Goal: Information Seeking & Learning: Compare options

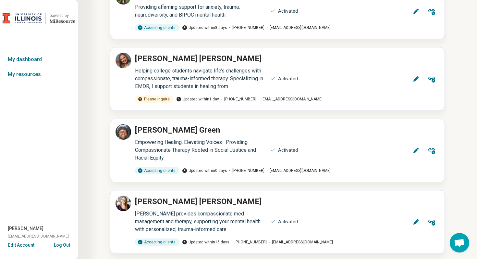
scroll to position [141, 0]
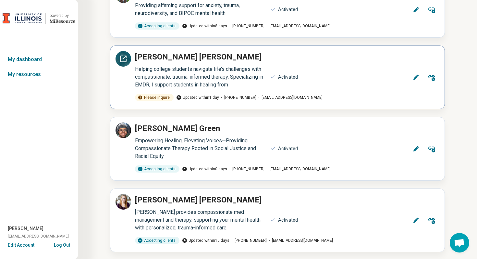
click at [126, 58] on icon at bounding box center [123, 59] width 8 height 8
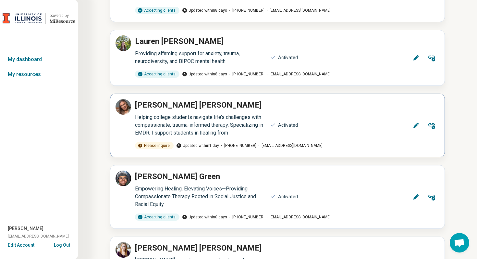
scroll to position [0, 0]
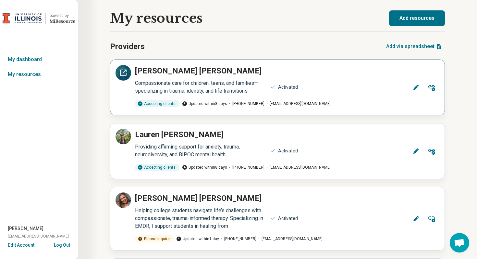
click at [123, 71] on icon at bounding box center [123, 73] width 8 height 8
click at [125, 136] on icon at bounding box center [123, 136] width 8 height 8
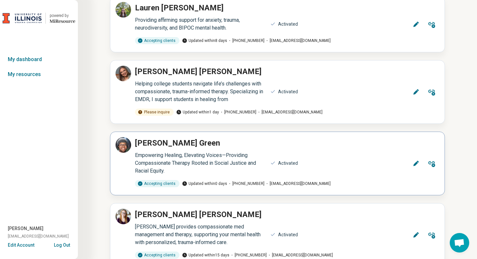
scroll to position [128, 0]
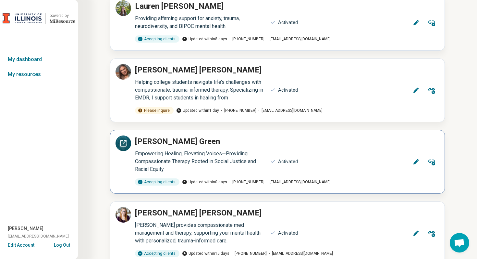
click at [124, 144] on icon at bounding box center [123, 143] width 8 height 8
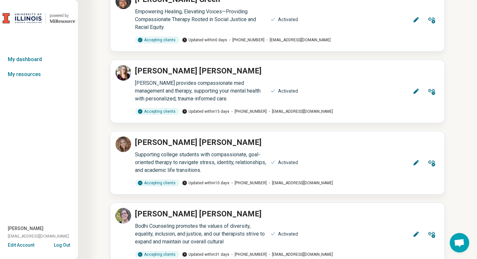
scroll to position [321, 0]
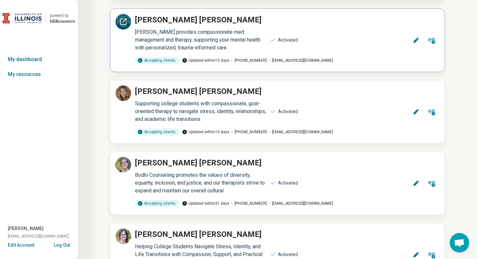
click at [121, 19] on icon at bounding box center [123, 22] width 8 height 8
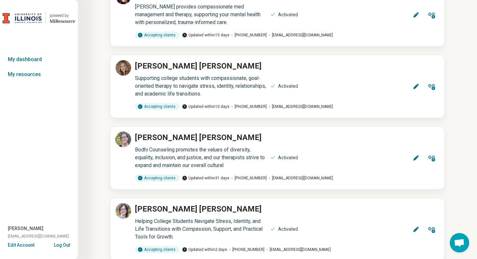
scroll to position [357, 0]
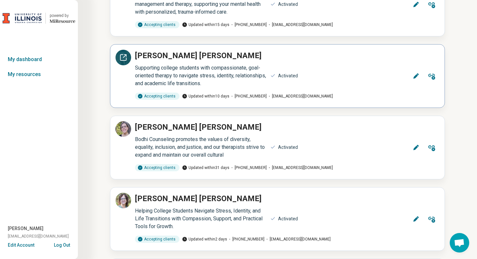
click at [124, 56] on icon at bounding box center [124, 56] width 3 height 3
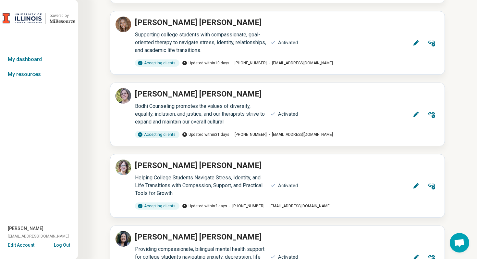
scroll to position [390, 0]
click at [122, 94] on icon at bounding box center [123, 96] width 8 height 8
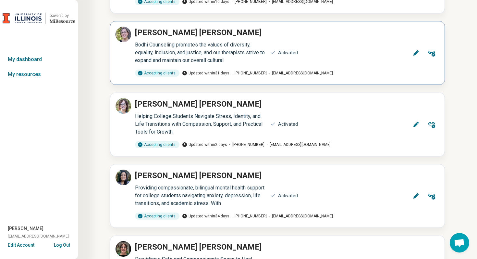
scroll to position [453, 0]
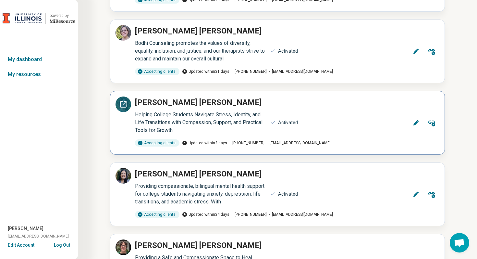
click at [126, 106] on icon at bounding box center [123, 104] width 6 height 6
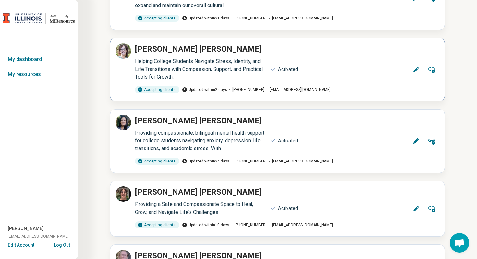
scroll to position [518, 0]
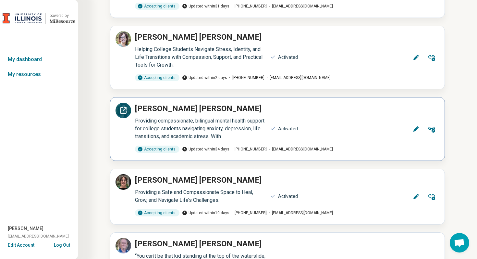
click at [124, 107] on icon at bounding box center [123, 110] width 8 height 8
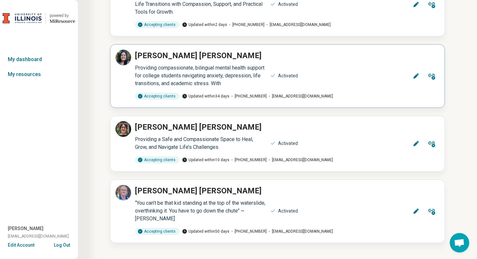
scroll to position [573, 0]
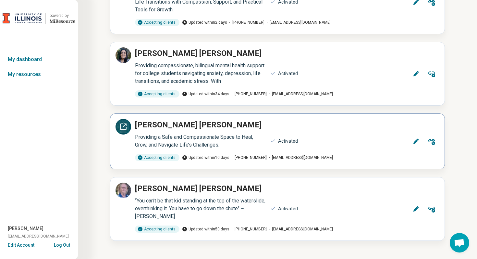
click at [118, 133] on div at bounding box center [124, 127] width 16 height 16
click at [121, 191] on icon at bounding box center [123, 190] width 8 height 8
click at [67, 243] on button "Log Out" at bounding box center [62, 243] width 16 height 5
